Goal: Task Accomplishment & Management: Use online tool/utility

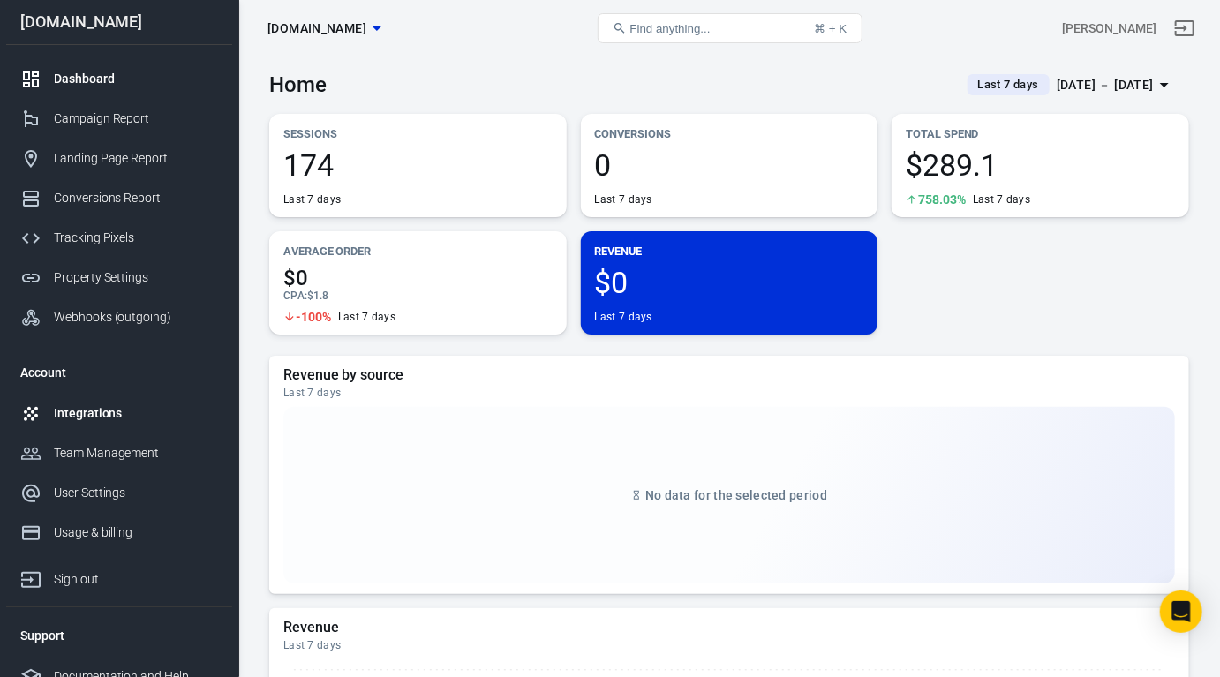
click at [117, 419] on div "Integrations" at bounding box center [136, 413] width 164 height 19
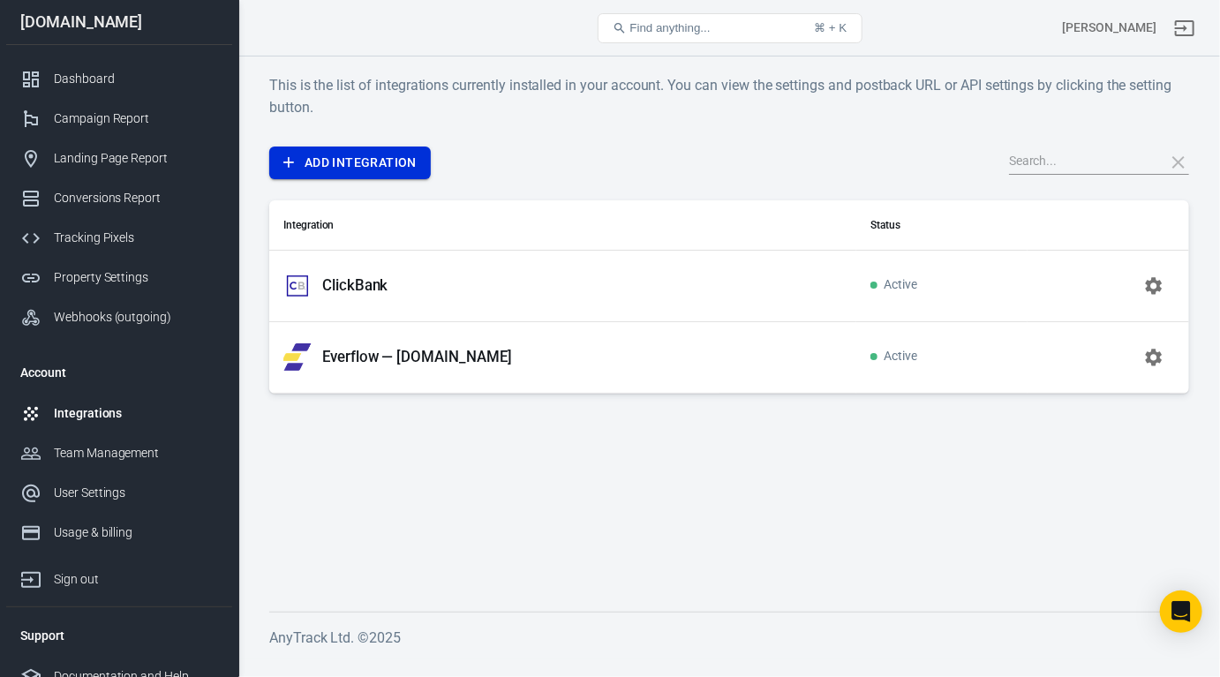
click at [356, 154] on link "Add Integration" at bounding box center [350, 163] width 162 height 33
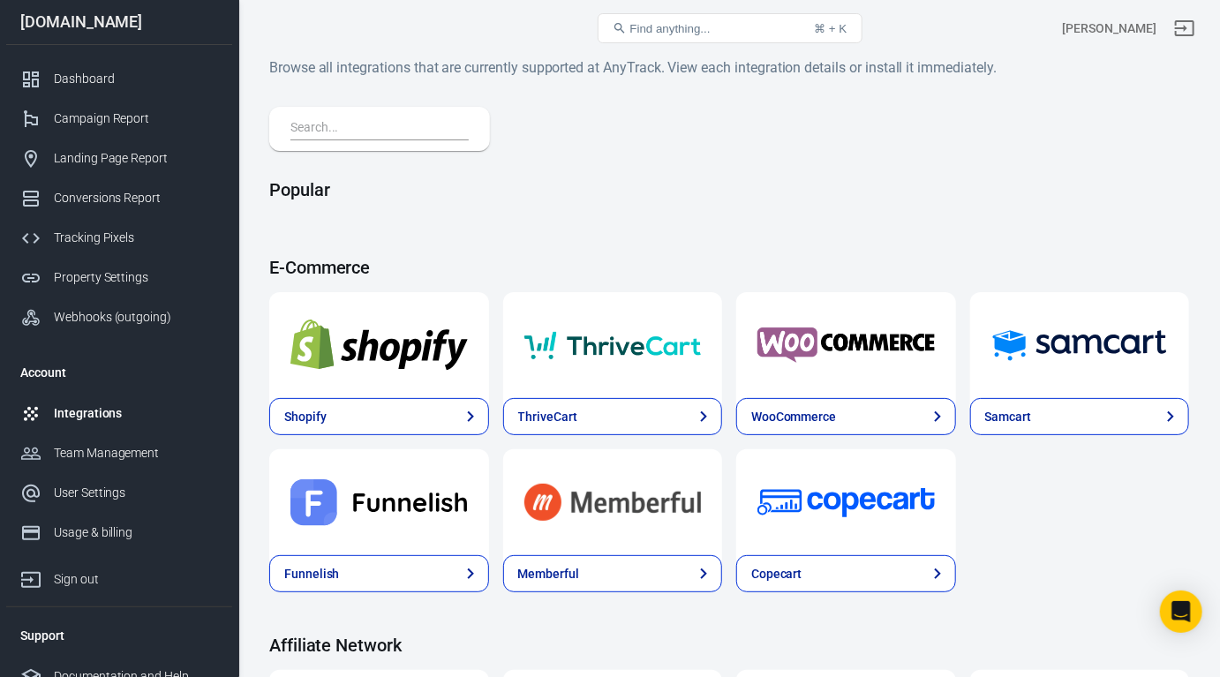
click at [410, 127] on input "text" at bounding box center [375, 128] width 171 height 23
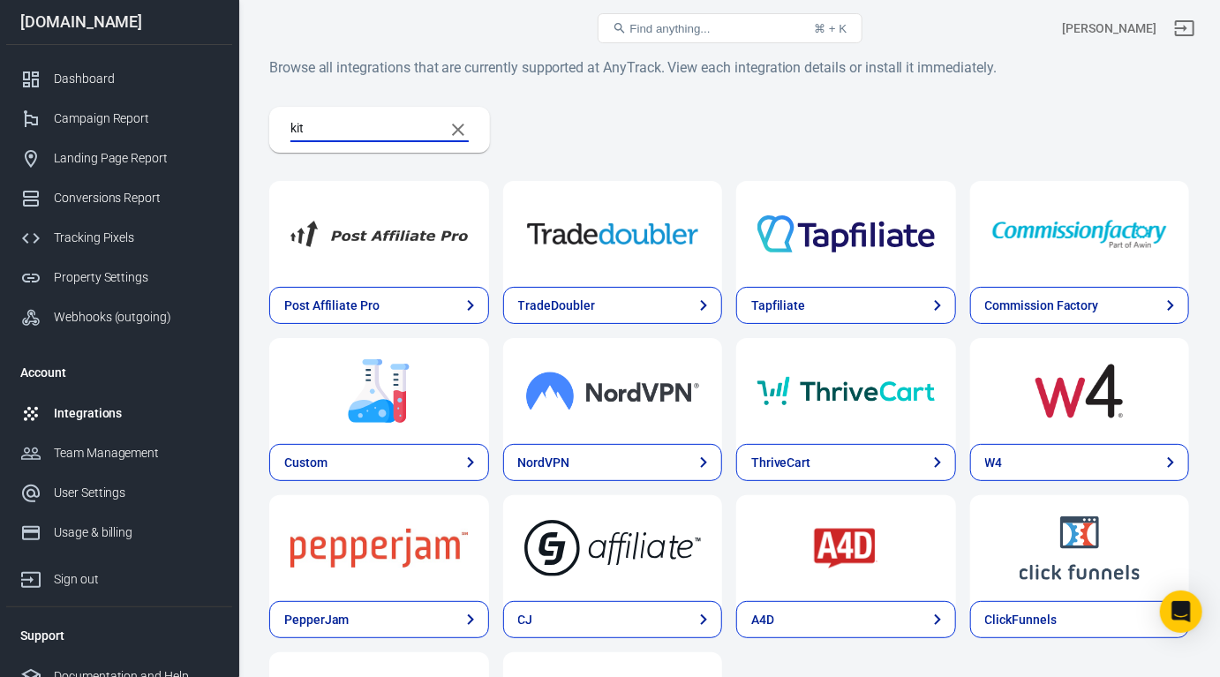
type input "kit"
